Goal: Navigation & Orientation: Find specific page/section

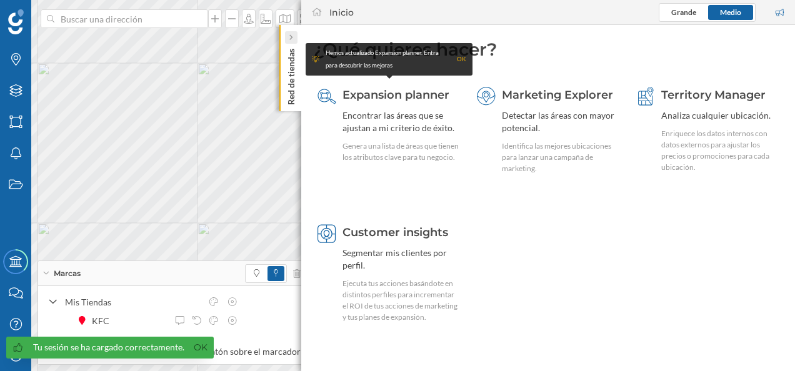
click at [295, 36] on div at bounding box center [291, 37] width 13 height 13
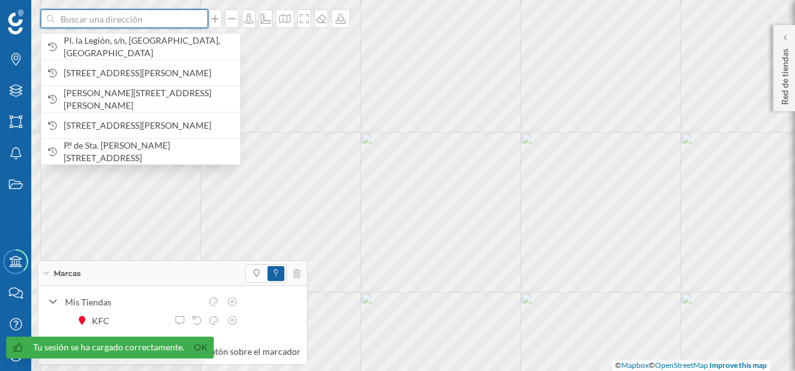
click at [118, 25] on input at bounding box center [124, 18] width 140 height 19
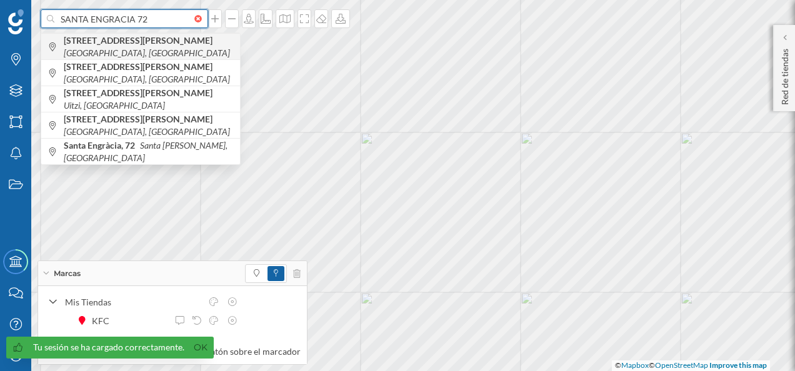
type input "SANTA ENGRACIA 72"
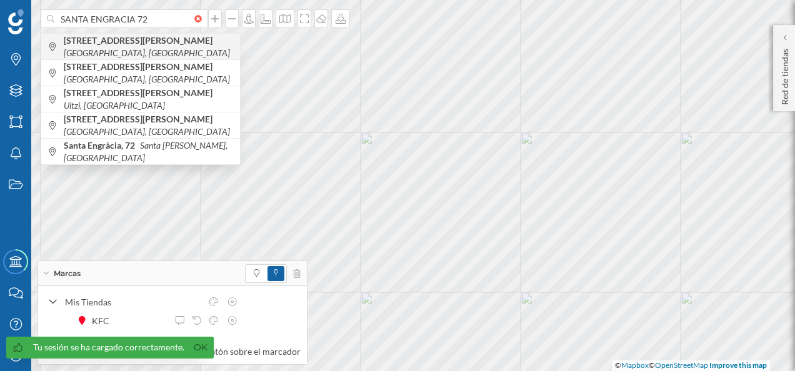
click at [137, 43] on b "[STREET_ADDRESS][PERSON_NAME]" at bounding box center [140, 40] width 152 height 11
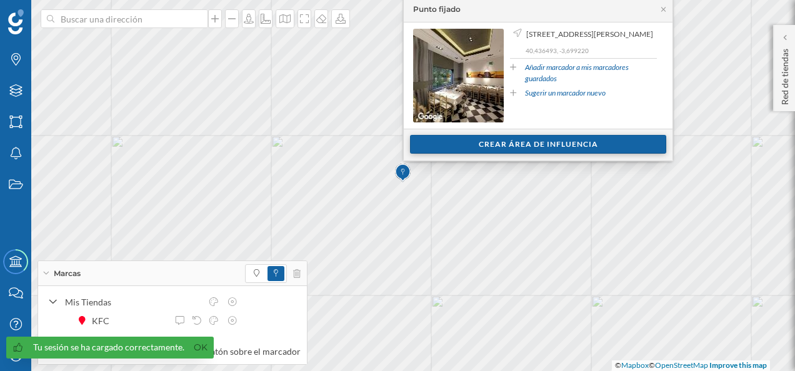
click at [506, 142] on div "Crear área de influencia" at bounding box center [538, 144] width 256 height 19
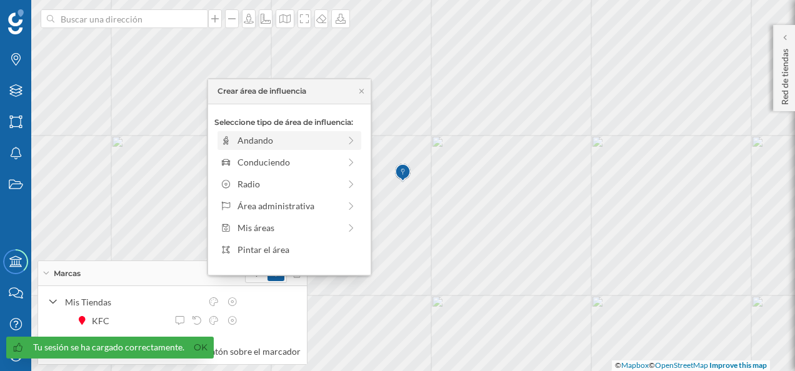
click at [303, 145] on div "Andando" at bounding box center [289, 140] width 102 height 13
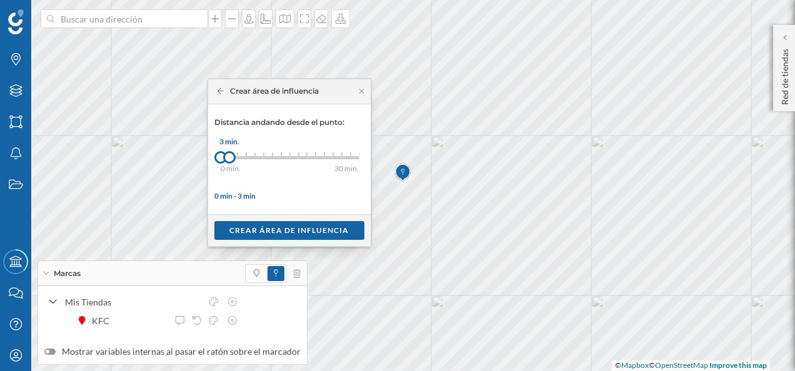
drag, startPoint x: 229, startPoint y: 160, endPoint x: 241, endPoint y: 161, distance: 11.3
click at [236, 161] on div at bounding box center [229, 157] width 13 height 13
click at [273, 169] on div "Distancia andando desde el punto: 0 min. 3 min. 4 min. 5 min. 6 min. 7 min. 8 m…" at bounding box center [289, 159] width 150 height 85
drag, startPoint x: 237, startPoint y: 158, endPoint x: 289, endPoint y: 158, distance: 52.5
click at [289, 158] on div at bounding box center [290, 157] width 13 height 13
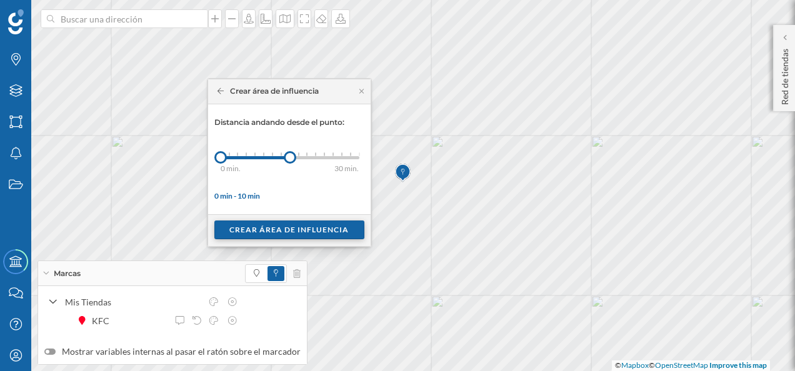
click at [294, 228] on div "Crear área de influencia" at bounding box center [289, 230] width 150 height 19
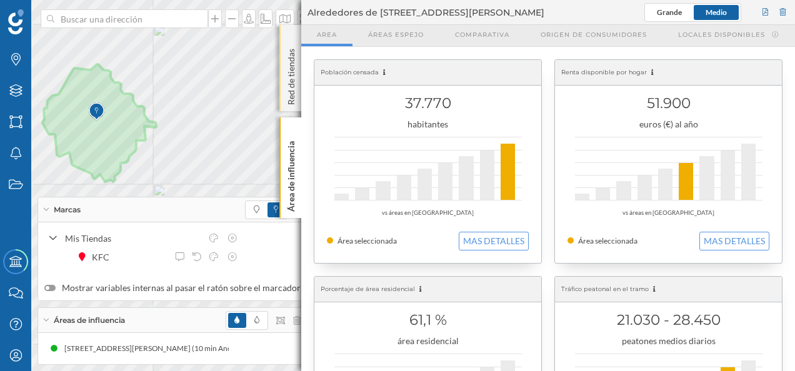
click at [291, 35] on div "Red de tiendas" at bounding box center [290, 68] width 22 height 86
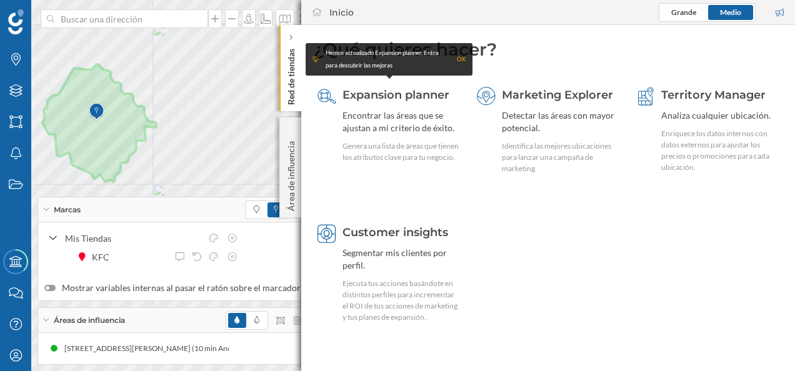
click at [291, 35] on icon at bounding box center [291, 37] width 4 height 6
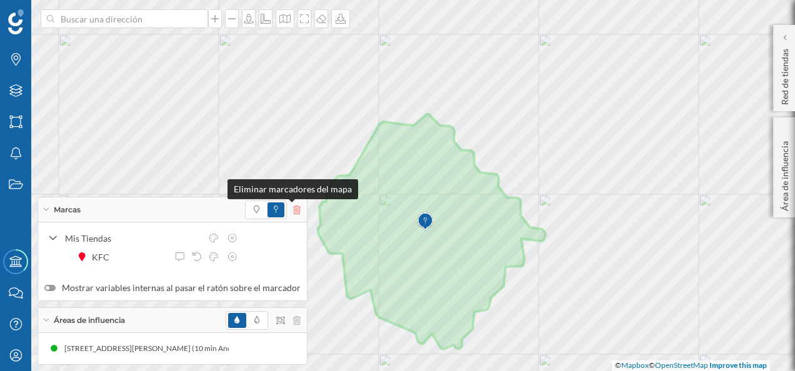
click at [293, 211] on icon at bounding box center [297, 210] width 8 height 9
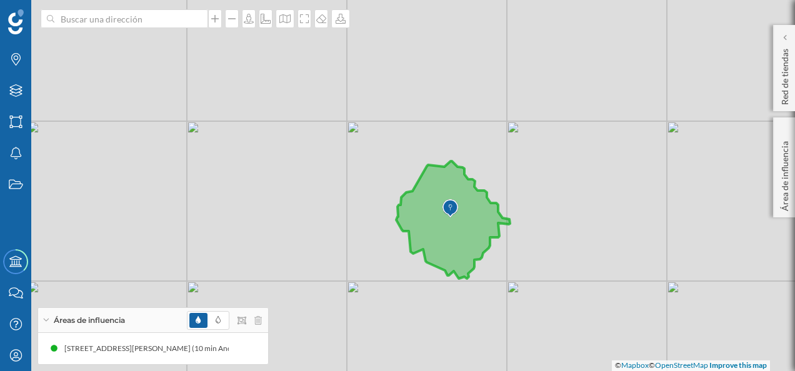
drag, startPoint x: 576, startPoint y: 296, endPoint x: 559, endPoint y: 255, distance: 44.8
click at [559, 255] on div "© Mapbox © OpenStreetMap Improve this map" at bounding box center [397, 185] width 795 height 371
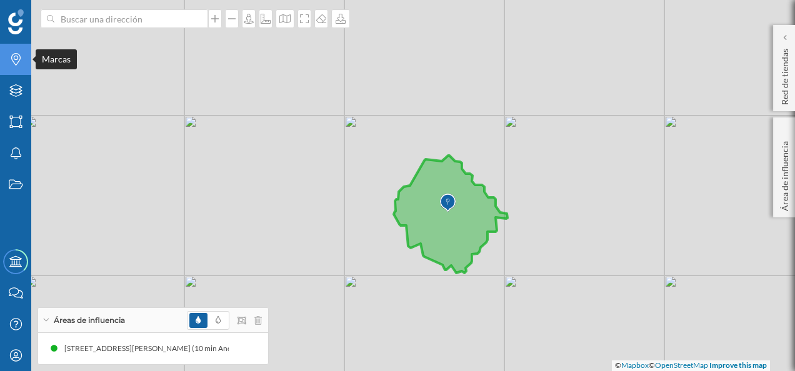
click at [18, 54] on icon at bounding box center [15, 59] width 9 height 13
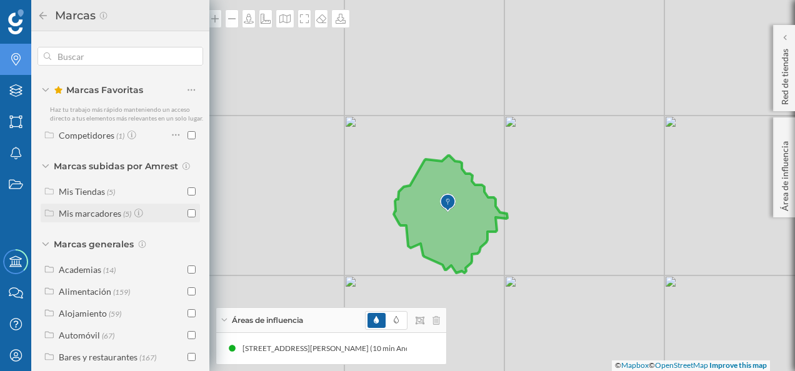
click at [164, 220] on div "Mis marcadores (5)" at bounding box center [122, 213] width 126 height 13
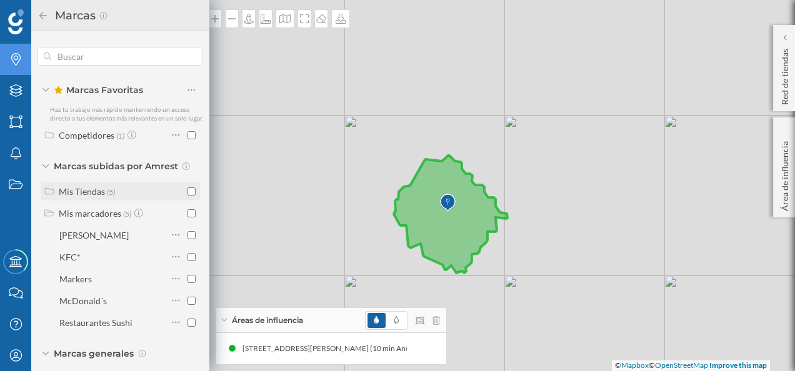
click at [107, 197] on span "(5)" at bounding box center [111, 191] width 8 height 11
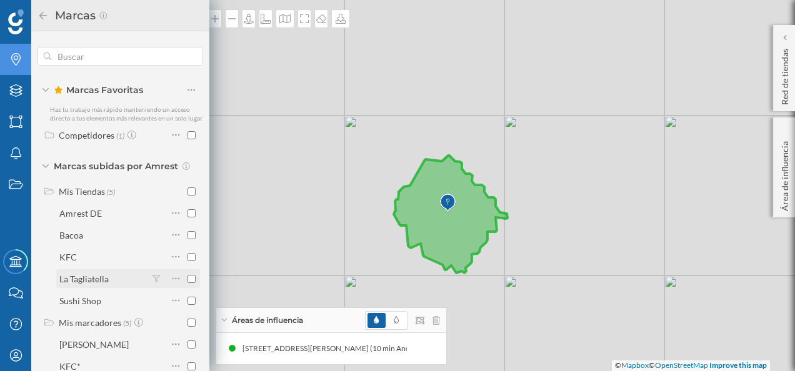
click at [92, 284] on div "La Tagliatella" at bounding box center [83, 279] width 49 height 11
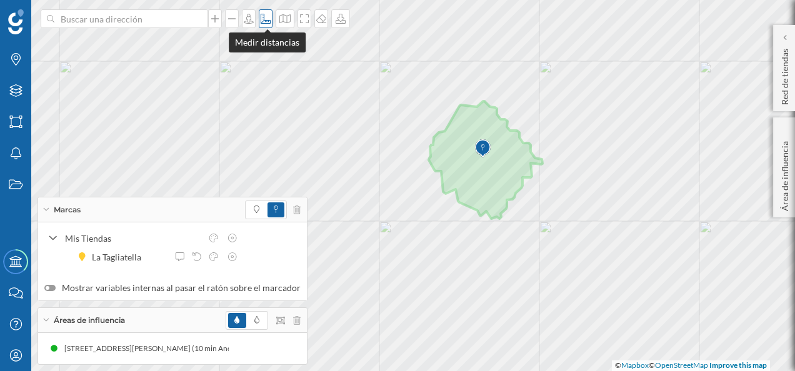
click at [266, 19] on icon at bounding box center [265, 19] width 13 height 10
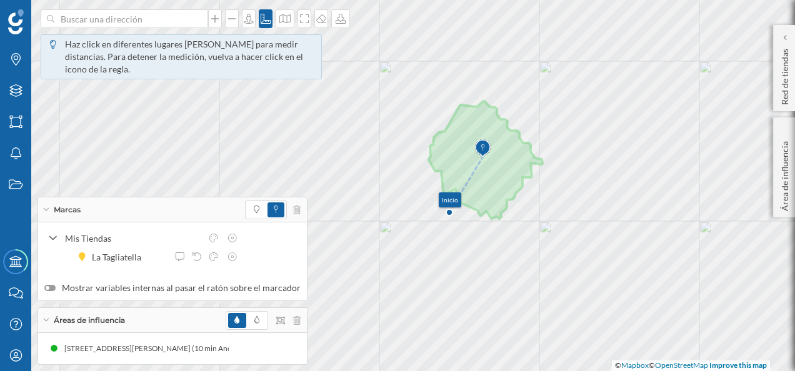
click at [485, 154] on img at bounding box center [483, 148] width 16 height 25
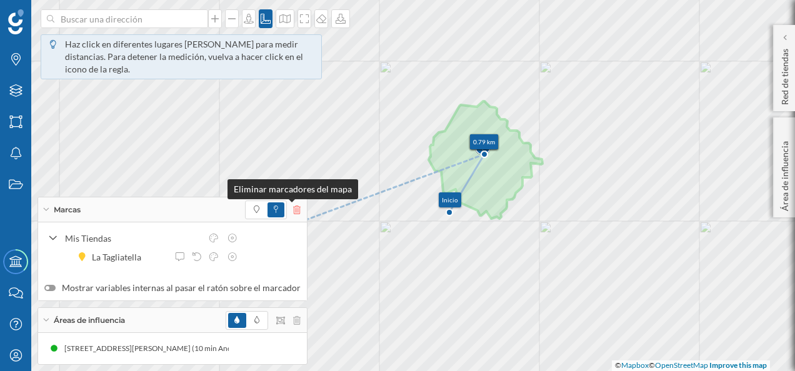
click at [293, 211] on icon at bounding box center [297, 210] width 8 height 9
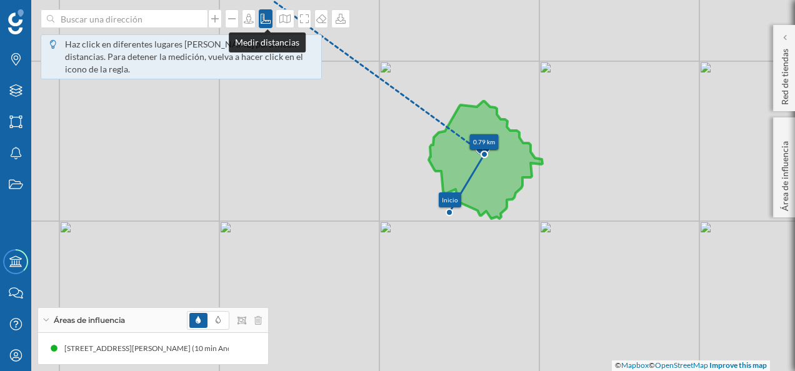
click at [268, 21] on icon at bounding box center [265, 19] width 13 height 10
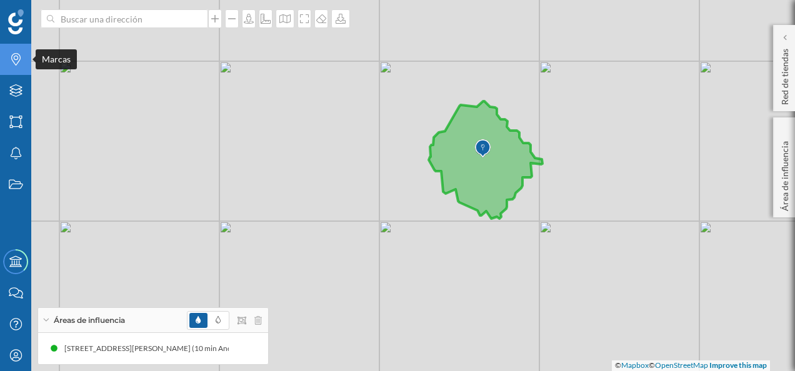
click at [19, 59] on icon at bounding box center [15, 59] width 9 height 13
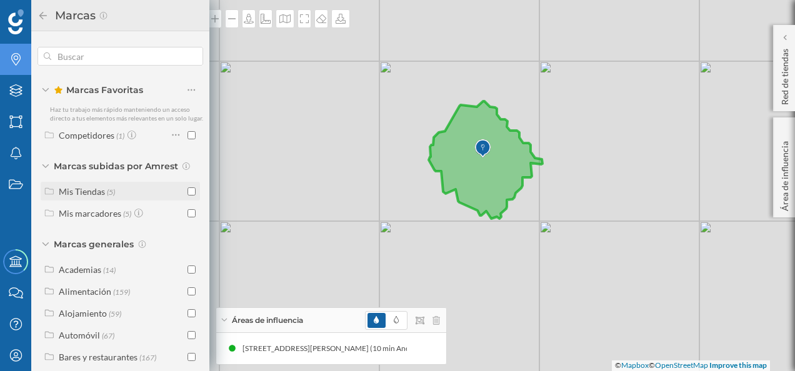
click at [109, 194] on span "(5)" at bounding box center [111, 191] width 8 height 11
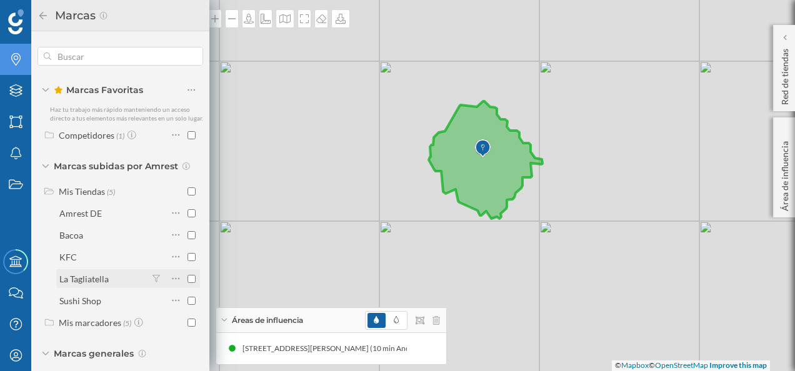
click at [189, 283] on input "checkbox" at bounding box center [192, 279] width 8 height 8
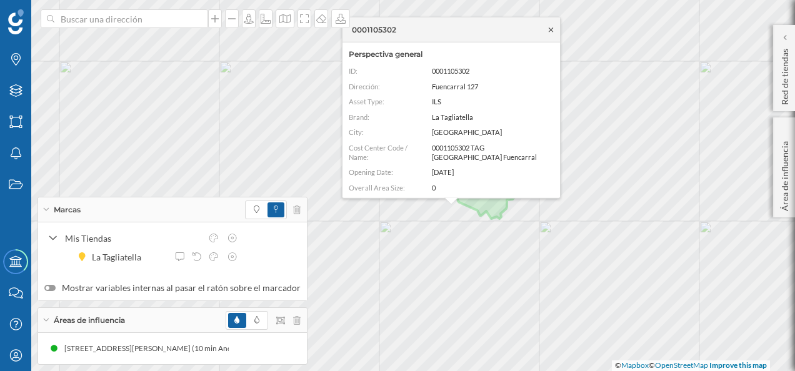
click at [549, 29] on icon at bounding box center [550, 30] width 9 height 8
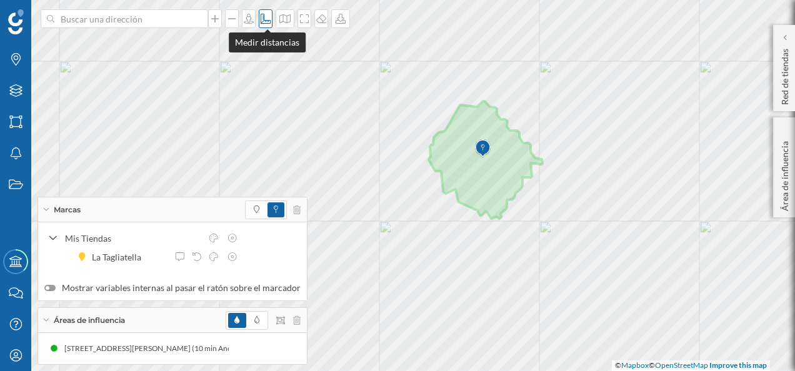
click at [264, 16] on icon at bounding box center [265, 19] width 13 height 10
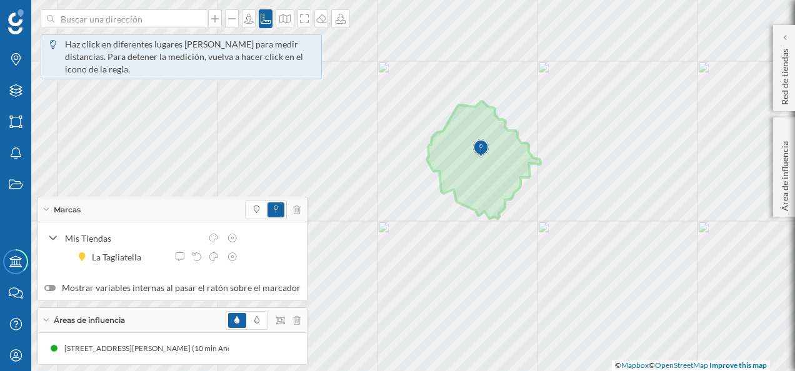
click at [481, 158] on img at bounding box center [481, 148] width 16 height 25
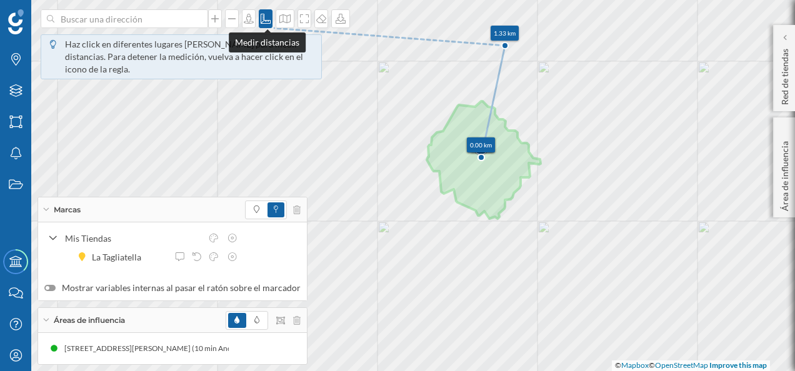
click at [269, 18] on icon at bounding box center [265, 19] width 13 height 10
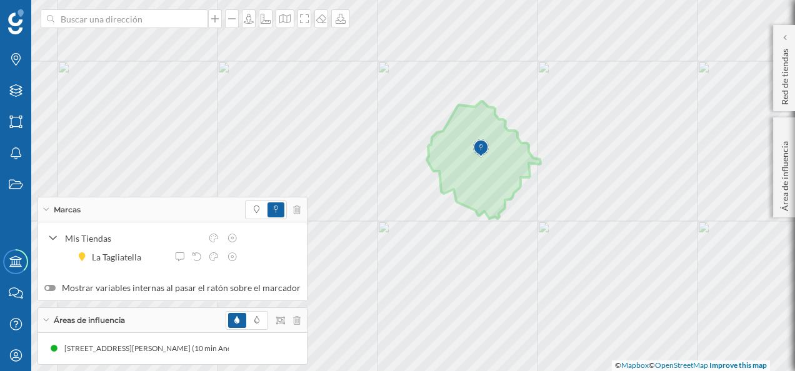
click at [483, 156] on img at bounding box center [481, 148] width 16 height 25
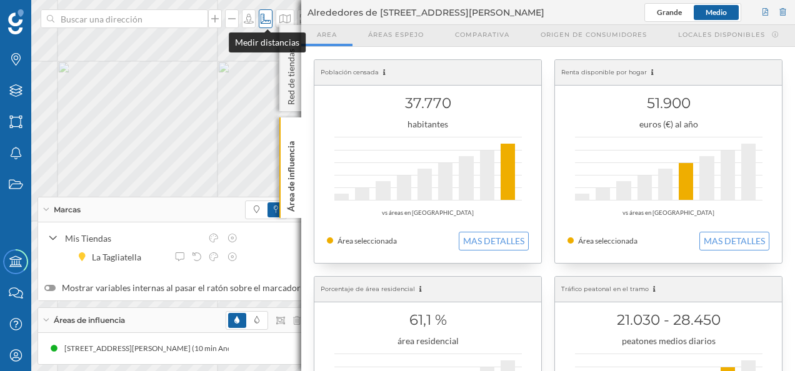
click at [266, 19] on icon at bounding box center [265, 19] width 13 height 10
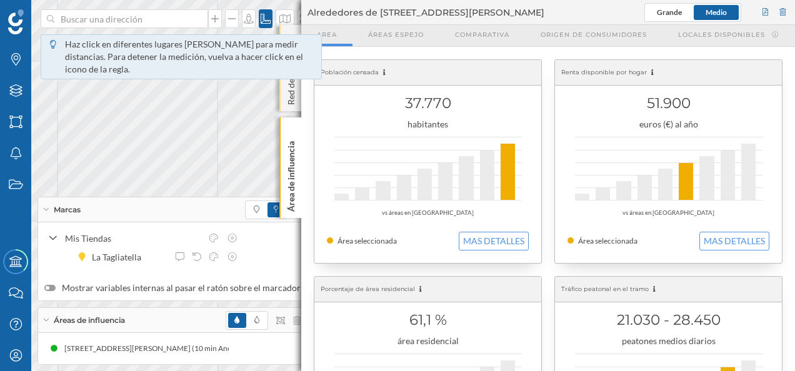
click at [289, 28] on div "Red de tiendas" at bounding box center [290, 68] width 22 height 86
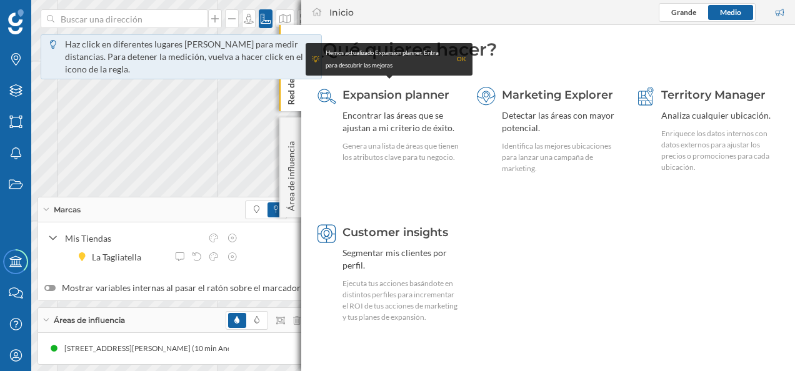
click at [290, 30] on div "Red de tiendas" at bounding box center [290, 68] width 22 height 86
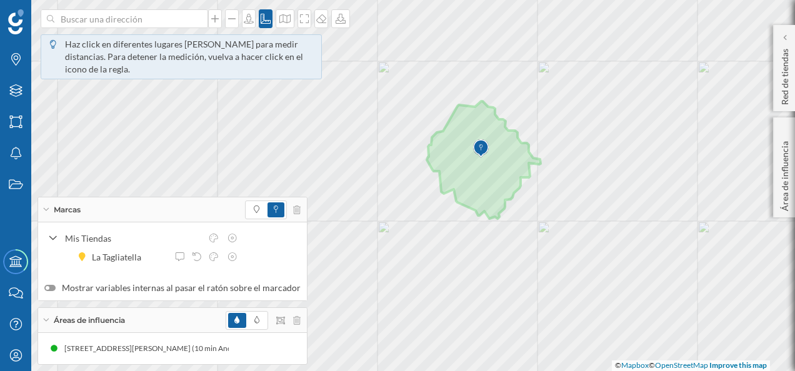
click at [481, 155] on img at bounding box center [481, 148] width 16 height 25
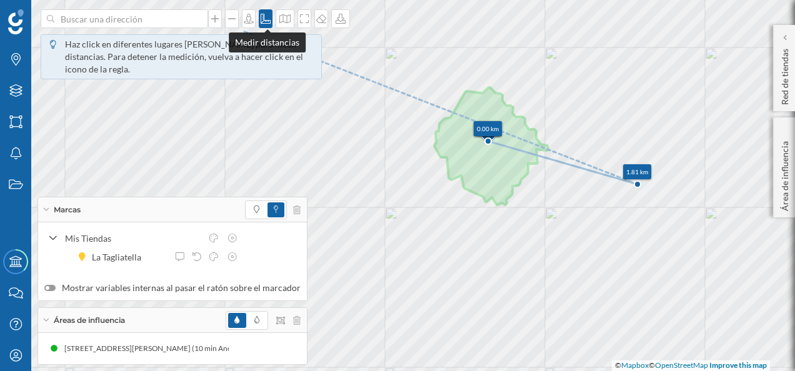
click at [265, 14] on icon at bounding box center [266, 19] width 10 height 10
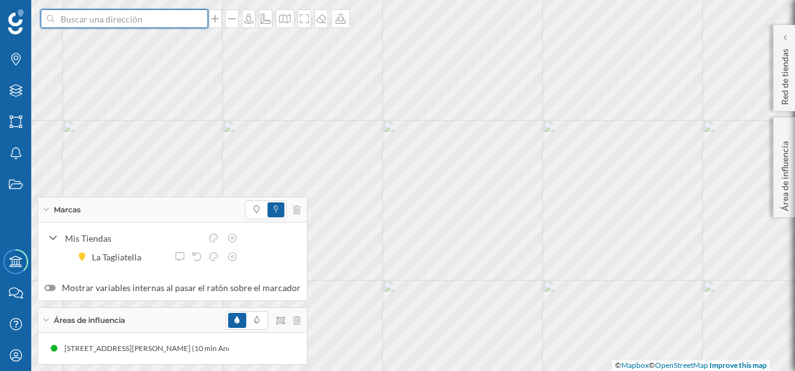
click at [156, 24] on input at bounding box center [124, 18] width 140 height 19
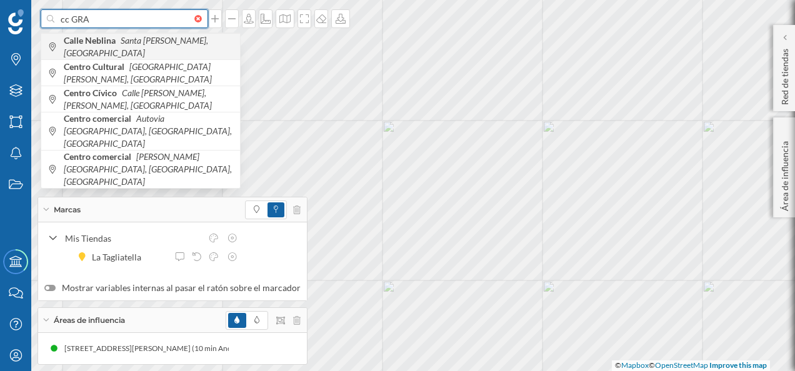
type input "cc GRA"
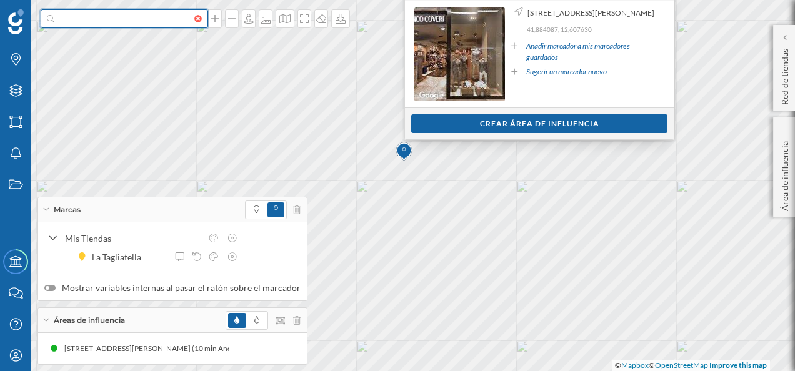
click at [100, 21] on input at bounding box center [124, 18] width 140 height 19
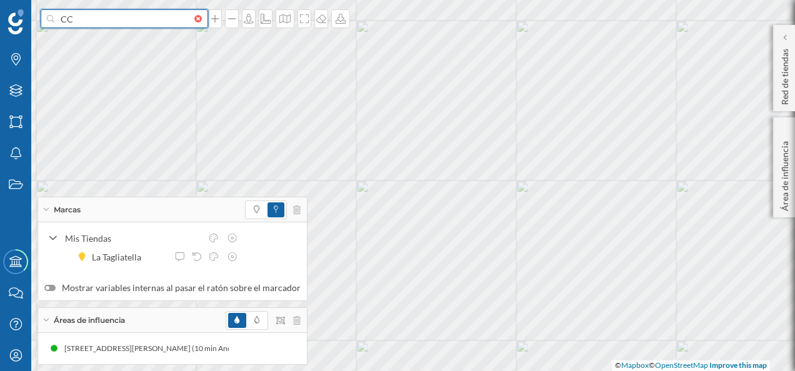
drag, startPoint x: 134, startPoint y: 28, endPoint x: 85, endPoint y: 11, distance: 51.4
click at [90, 11] on input "CC" at bounding box center [124, 18] width 140 height 19
type input "CC GRAN VIA [GEOGRAPHIC_DATA]"
